Goal: Use online tool/utility: Utilize a website feature to perform a specific function

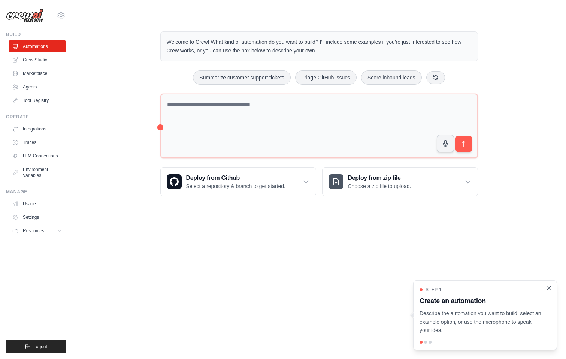
click at [547, 286] on icon "Close walkthrough" at bounding box center [548, 287] width 7 height 7
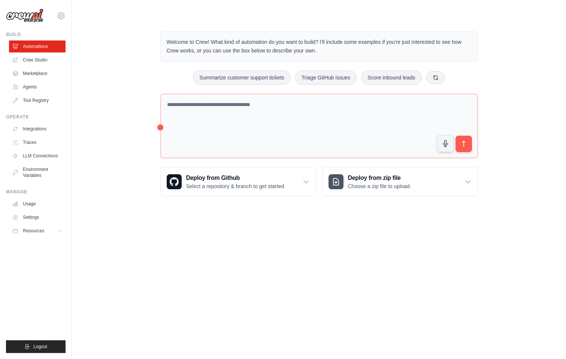
click at [267, 49] on p "Welcome to Crew! What kind of automation do you want to build? I'll include som…" at bounding box center [319, 46] width 305 height 17
drag, startPoint x: 286, startPoint y: 43, endPoint x: 243, endPoint y: 36, distance: 43.9
click at [243, 36] on div "Welcome to Crew! What kind of automation do you want to build? I'll include som…" at bounding box center [318, 46] width 317 height 30
click at [301, 48] on p "Welcome to Crew! What kind of automation do you want to build? I'll include som…" at bounding box center [319, 46] width 305 height 17
click at [252, 78] on button "Summarize customer support tickets" at bounding box center [241, 77] width 97 height 14
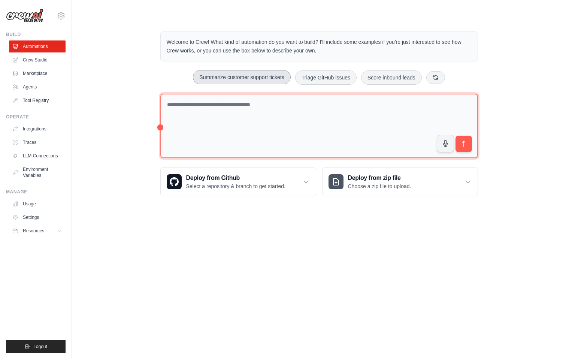
type textarea "**********"
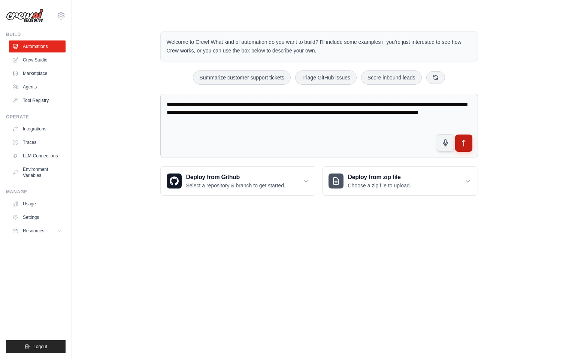
click at [461, 145] on icon "submit" at bounding box center [463, 143] width 8 height 8
